Goal: Obtain resource: Download file/media

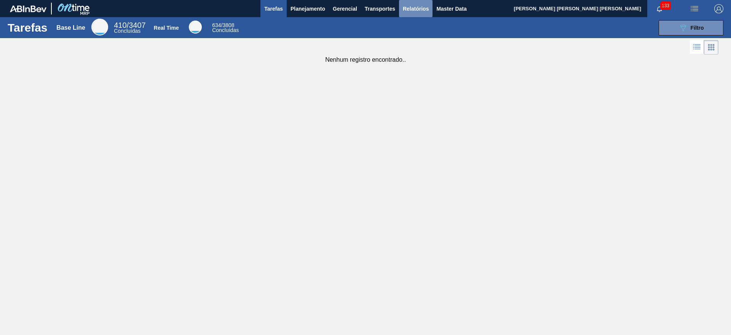
click at [423, 10] on span "Relatórios" at bounding box center [416, 8] width 26 height 9
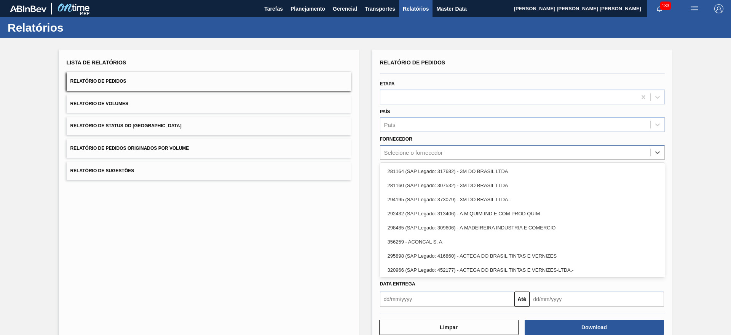
click at [426, 158] on div "Selecione o fornecedor" at bounding box center [522, 152] width 285 height 15
type input "t"
type input "brv"
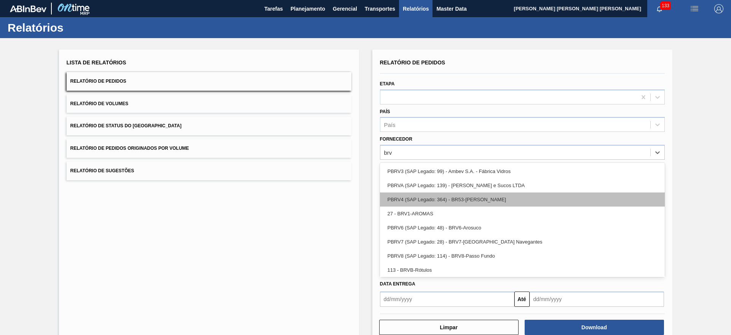
click at [463, 200] on div "PBRV4 (SAP Legado: 364) - BR53-[PERSON_NAME]" at bounding box center [522, 199] width 285 height 14
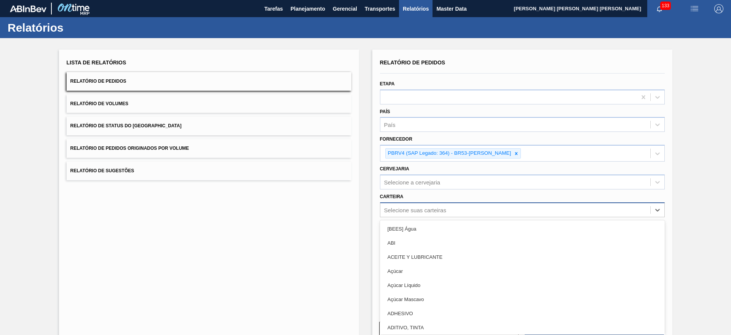
click at [444, 210] on div "Selecione suas carteiras" at bounding box center [415, 209] width 62 height 6
type input "t"
click at [373, 180] on div "Relatório de Pedidos Etapa País País Fornecedor PBRV4 (SAP Legado: 364) - BR53-…" at bounding box center [523, 198] width 300 height 296
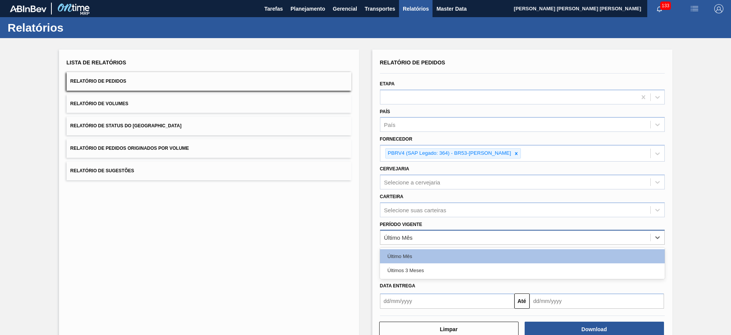
click at [436, 240] on div "Último Mês" at bounding box center [516, 237] width 270 height 11
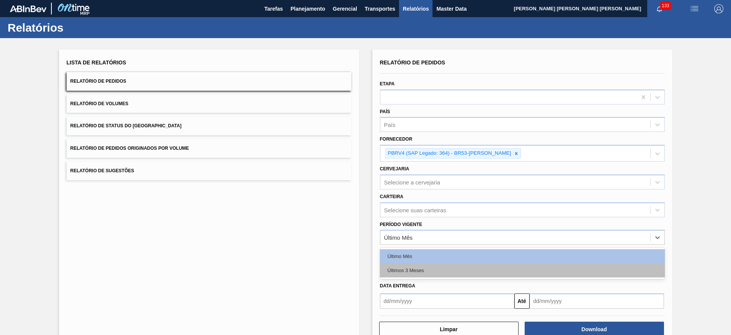
click at [419, 264] on div "Últimos 3 Meses" at bounding box center [522, 270] width 285 height 14
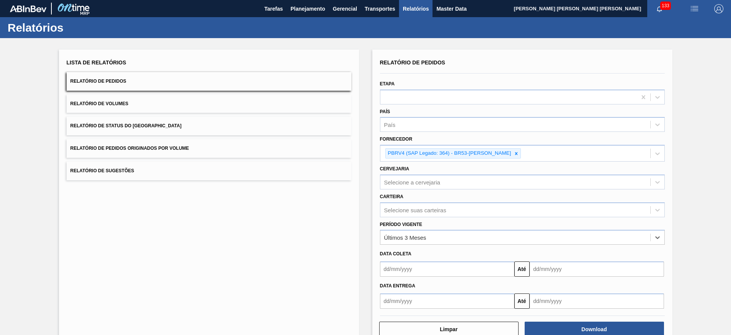
scroll to position [20, 0]
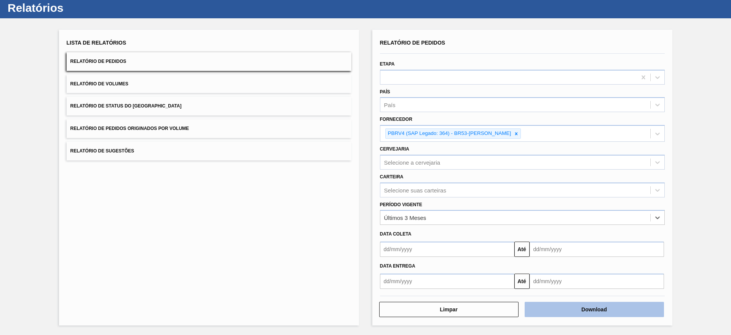
click at [579, 309] on button "Download" at bounding box center [594, 309] width 139 height 15
